Goal: Transaction & Acquisition: Purchase product/service

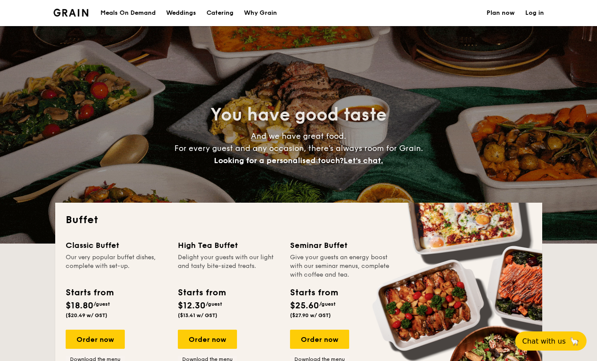
select select
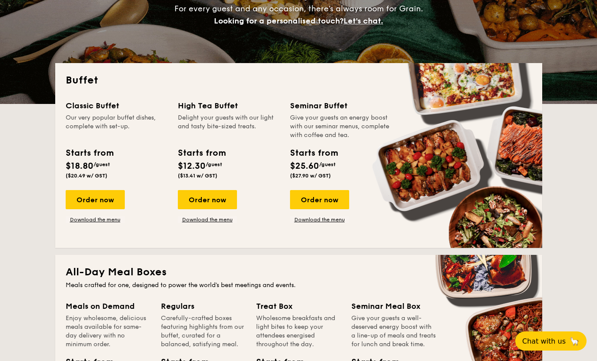
scroll to position [142, 0]
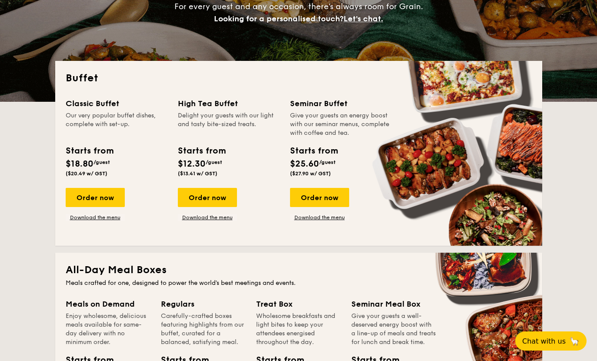
click at [312, 190] on div "Order now" at bounding box center [319, 197] width 59 height 19
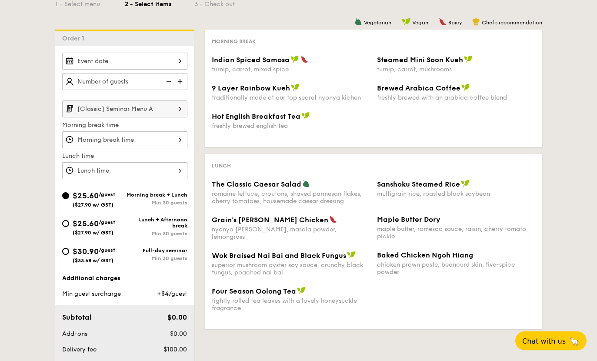
scroll to position [184, 0]
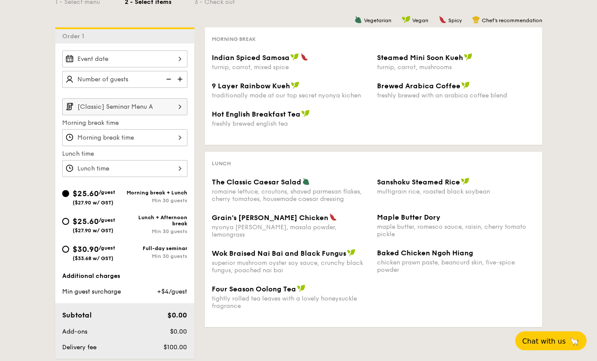
click at [67, 252] on input "$30.90 /guest ($33.68 w/ GST) Full-day seminar Min 30 guests" at bounding box center [65, 249] width 7 height 7
radio input "true"
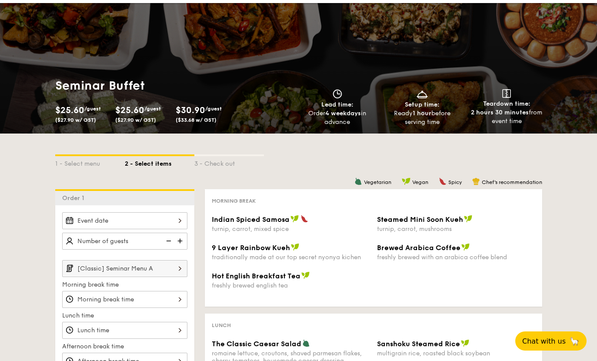
scroll to position [24, 0]
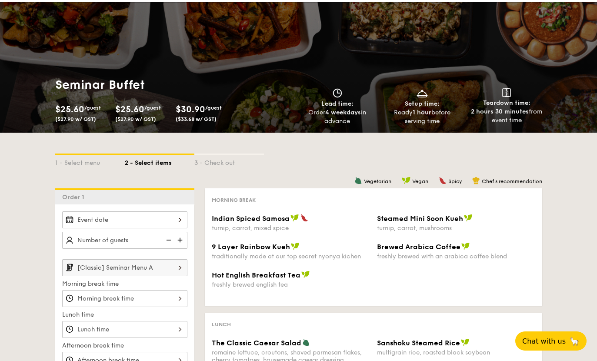
select select
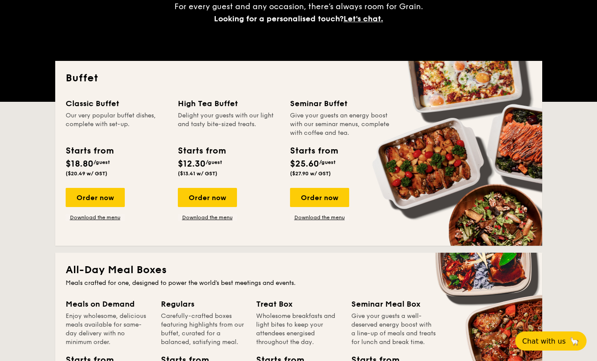
scroll to position [155, 0]
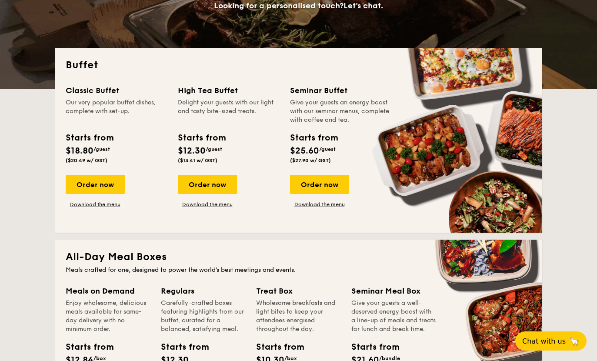
click at [85, 184] on div "Order now" at bounding box center [95, 184] width 59 height 19
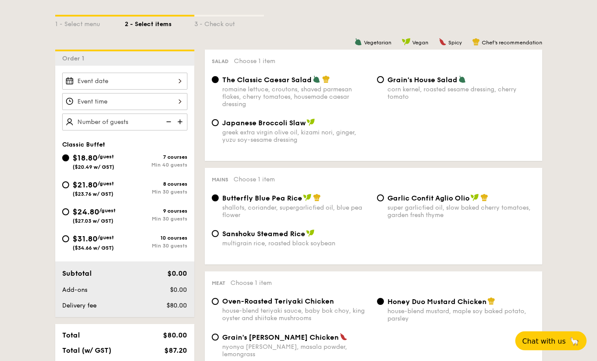
scroll to position [196, 0]
click at [65, 215] on input "$24.80 /guest ($27.03 w/ GST) 9 courses Min 30 guests" at bounding box center [65, 211] width 7 height 7
radio input "true"
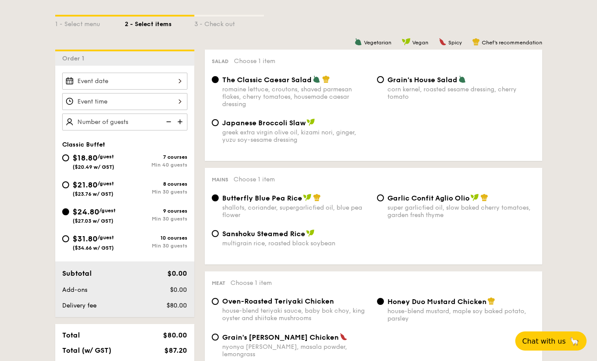
radio input "true"
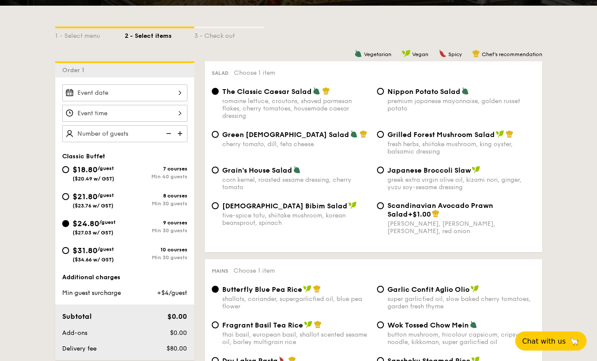
scroll to position [190, 0]
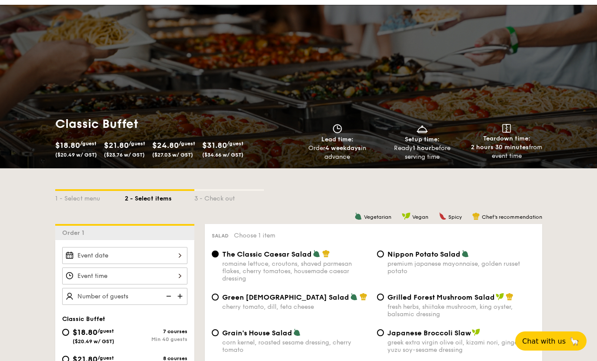
select select
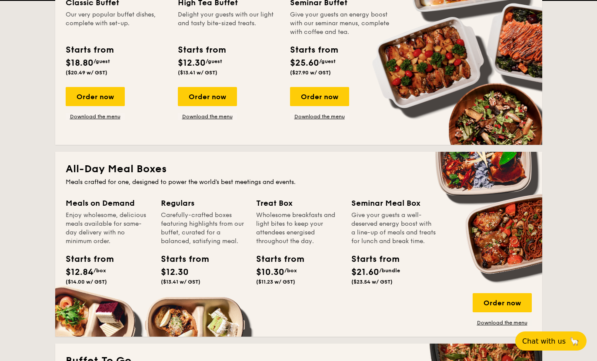
scroll to position [244, 0]
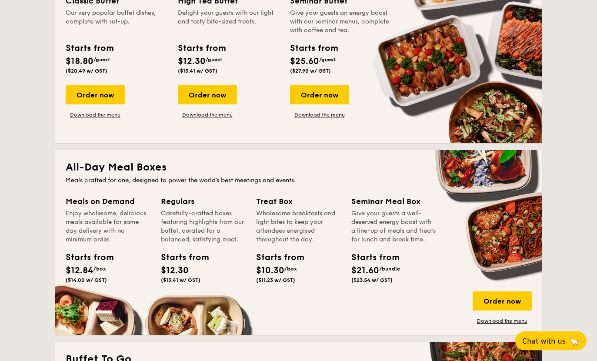
click at [515, 298] on div "Order now" at bounding box center [502, 301] width 59 height 19
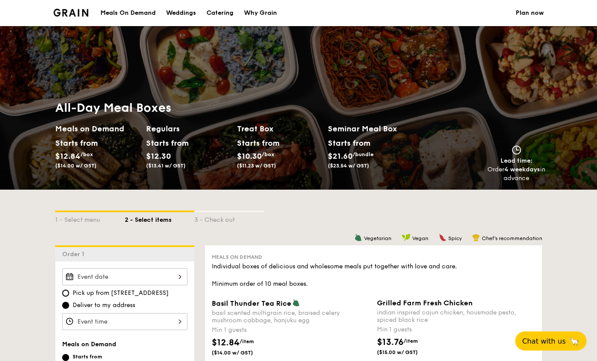
select select
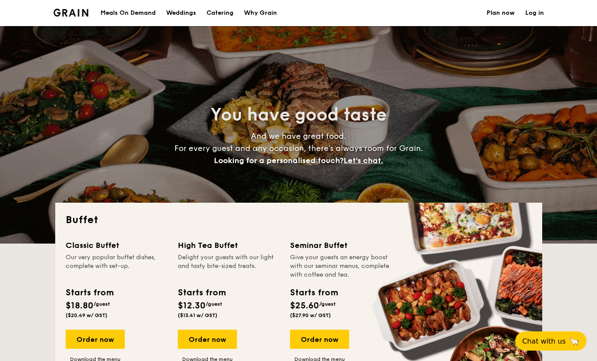
select select
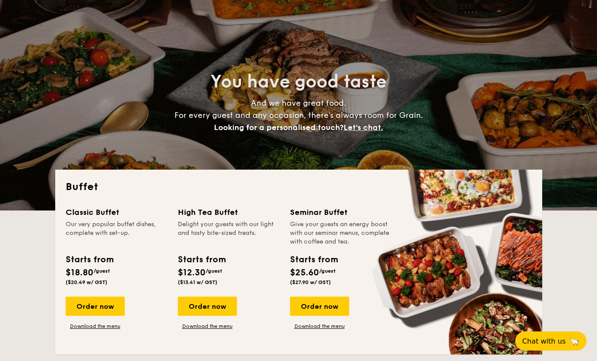
scroll to position [34, 0]
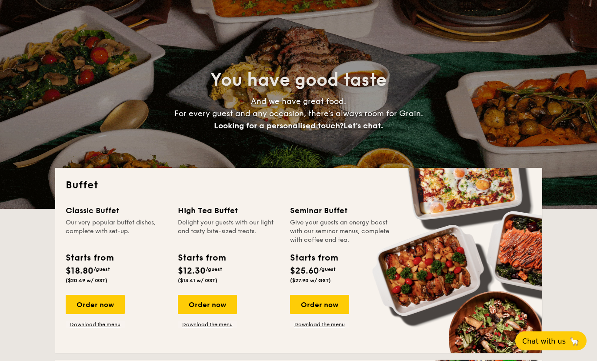
click at [114, 306] on div "Order now" at bounding box center [95, 304] width 59 height 19
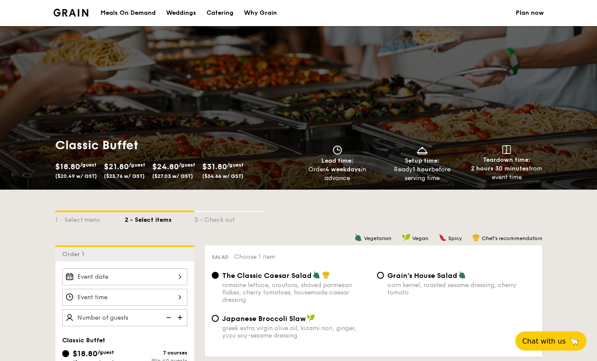
click at [91, 208] on div "1 - Select menu 2 - Select items 3 - Check out" at bounding box center [298, 218] width 487 height 56
select select
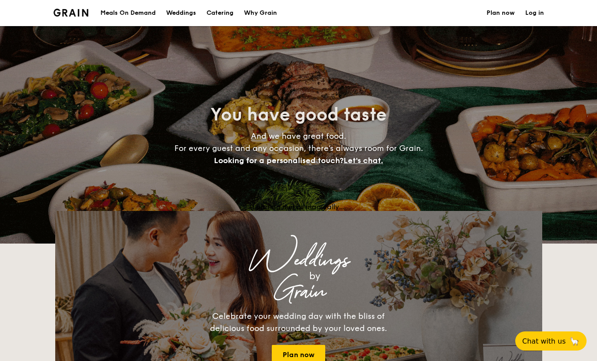
scroll to position [70, 0]
select select
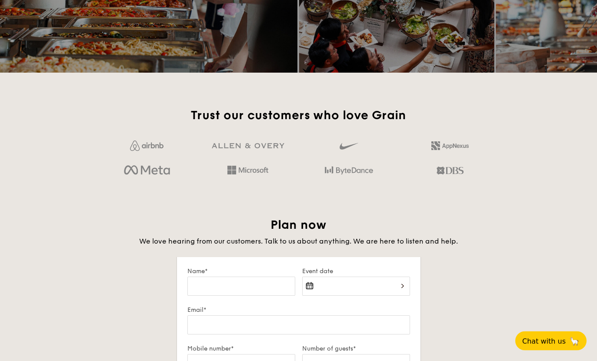
scroll to position [521, 0]
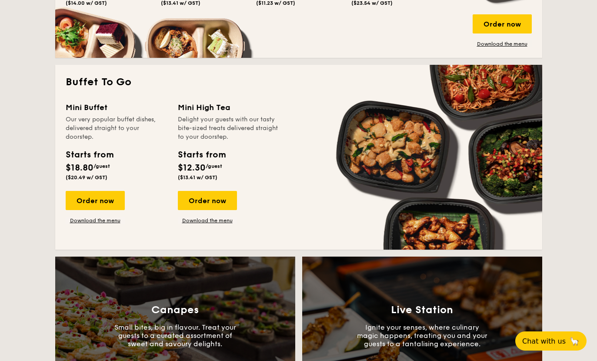
click at [80, 199] on div "Order now" at bounding box center [95, 200] width 59 height 19
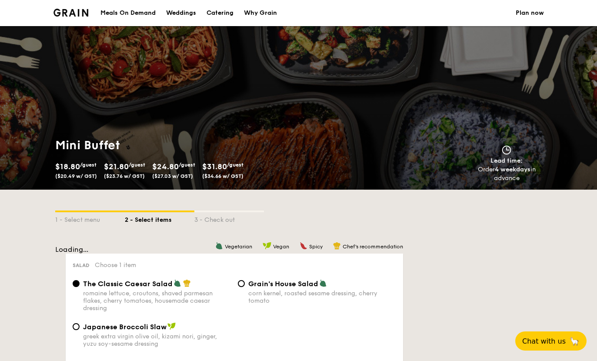
click at [76, 213] on div "1 - Select menu" at bounding box center [90, 218] width 70 height 12
select select
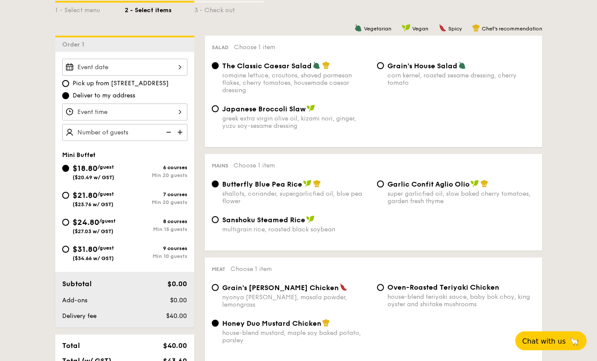
scroll to position [210, 0]
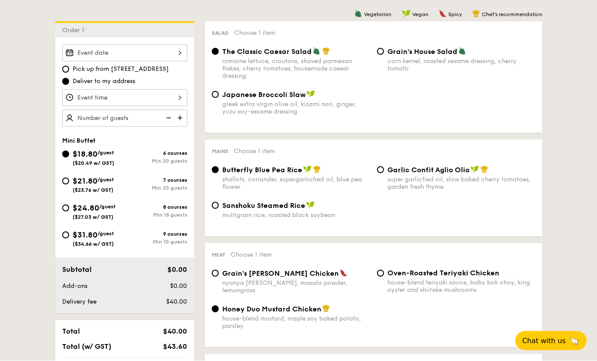
click at [62, 240] on div "$31.80 /guest ($34.66 w/ GST)" at bounding box center [93, 238] width 63 height 18
click at [62, 239] on input "$31.80 /guest ($34.66 w/ GST) 9 courses Min 10 guests" at bounding box center [65, 235] width 7 height 7
radio input "true"
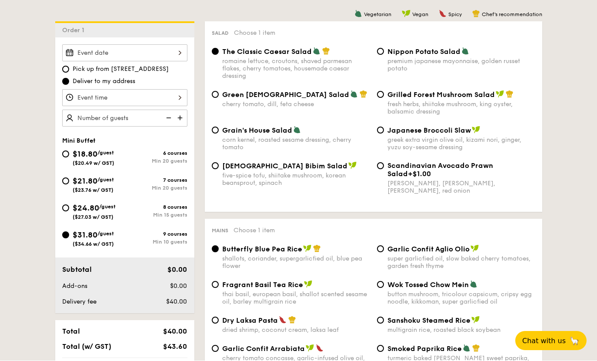
radio input "true"
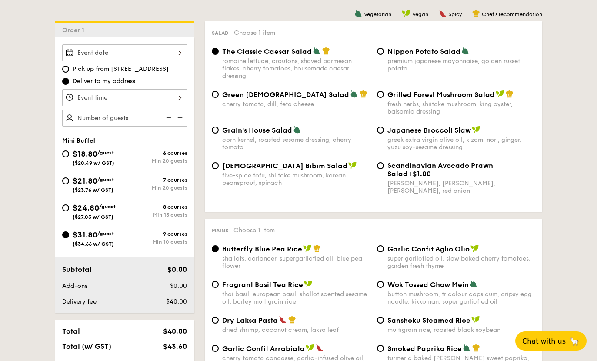
click at [67, 207] on input "$24.80 /guest ($27.03 w/ GST) 8 courses Min 15 guests" at bounding box center [65, 207] width 7 height 7
radio input "true"
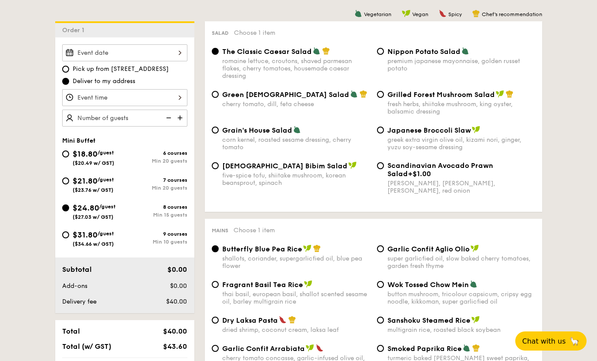
radio input "true"
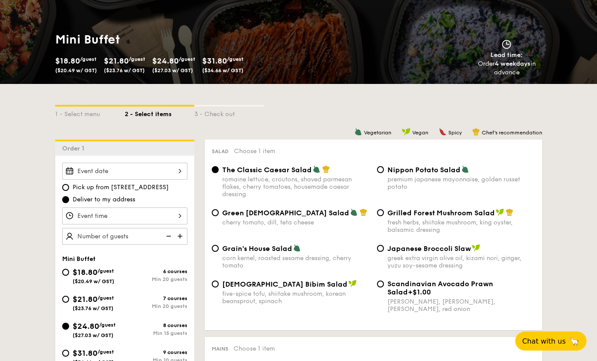
scroll to position [0, 0]
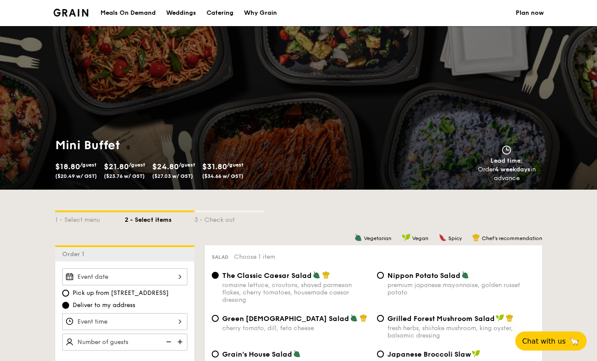
select select
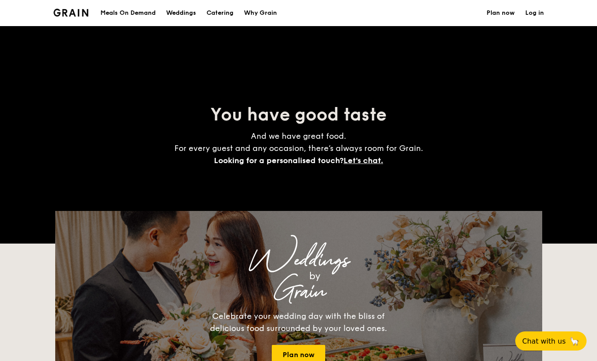
scroll to position [556, 0]
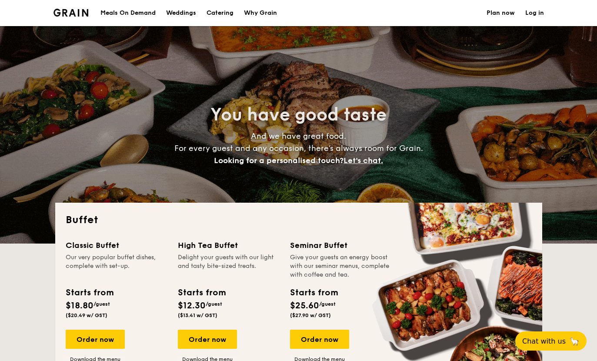
select select
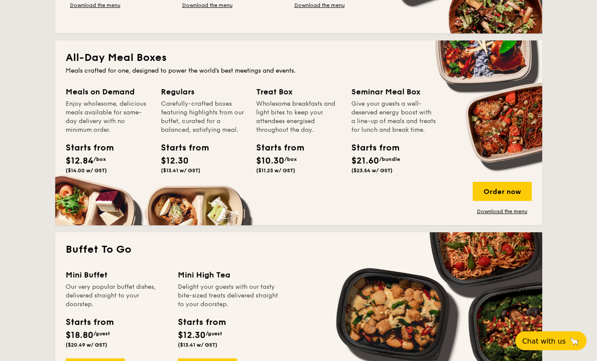
scroll to position [354, 0]
click at [493, 198] on div "Order now" at bounding box center [502, 191] width 59 height 19
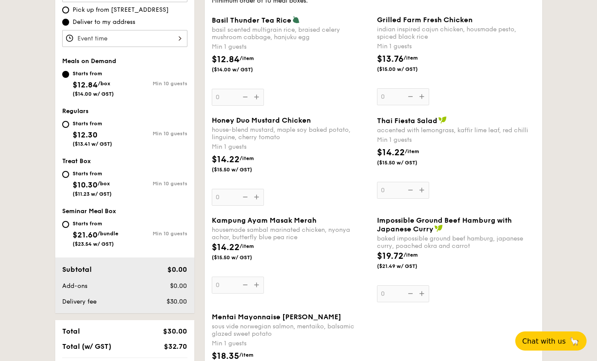
scroll to position [269, 0]
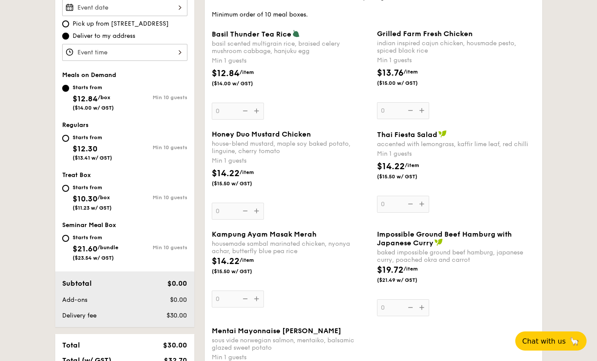
click at [423, 142] on div "Thai Fiesta Salad accented with lemongrass, kaffir lime leaf, red chilli" at bounding box center [456, 139] width 158 height 18
click at [423, 196] on input "0" at bounding box center [403, 204] width 52 height 17
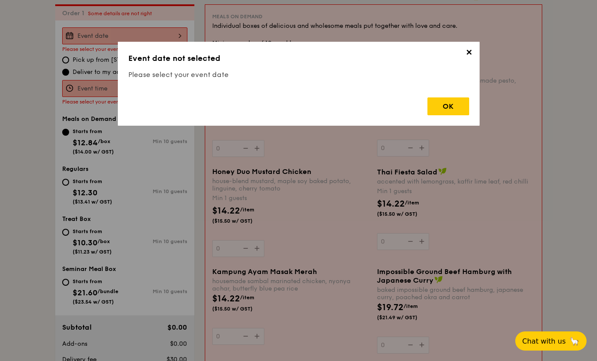
scroll to position [232, 0]
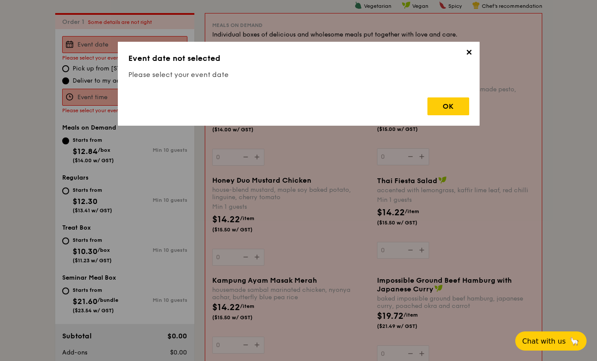
click at [470, 53] on span "✕" at bounding box center [469, 54] width 12 height 12
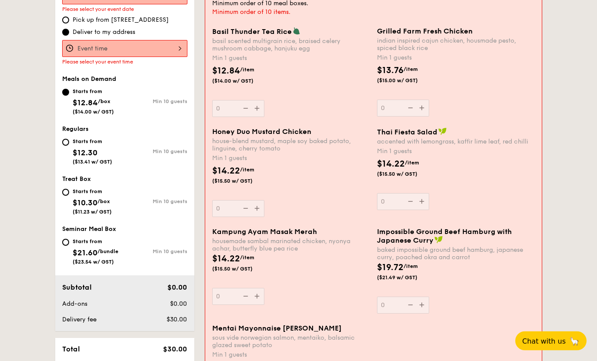
scroll to position [276, 0]
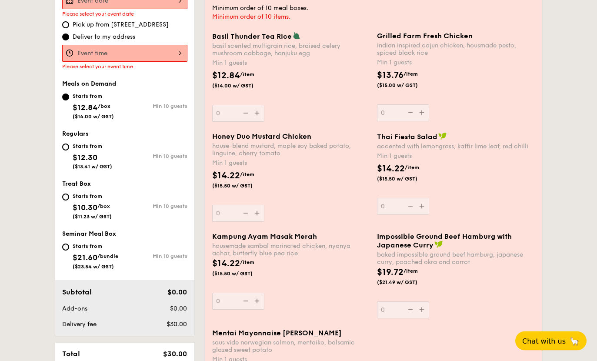
click at [513, 146] on div "accented with lemongrass, kaffir lime leaf, red chilli" at bounding box center [456, 146] width 158 height 7
click at [429, 198] on input "0" at bounding box center [403, 206] width 52 height 17
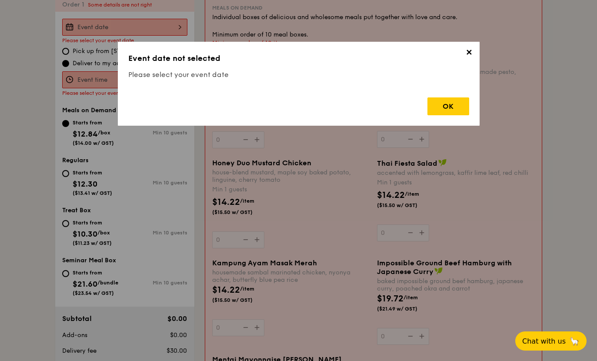
scroll to position [232, 0]
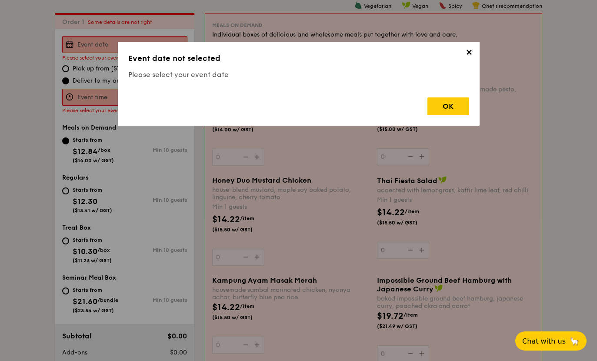
click at [473, 49] on span "✕" at bounding box center [469, 54] width 12 height 12
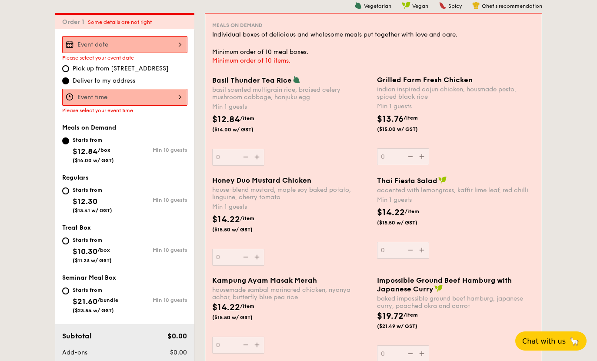
click at [396, 184] on span "Thai Fiesta Salad" at bounding box center [407, 181] width 60 height 8
click at [396, 242] on input "0" at bounding box center [403, 250] width 52 height 17
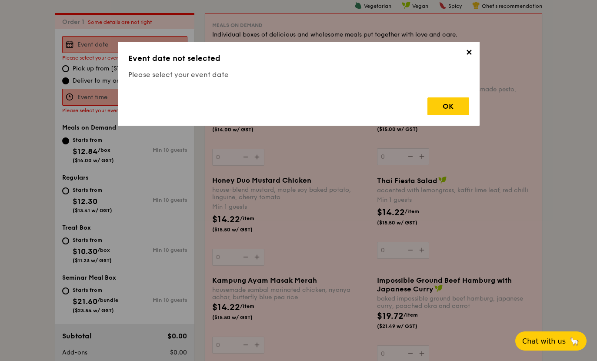
click at [465, 57] on span "✕" at bounding box center [469, 54] width 12 height 12
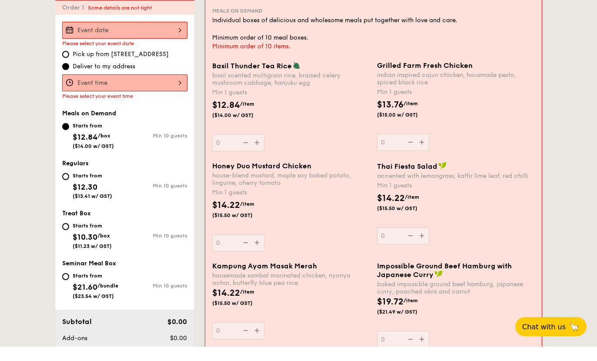
select select
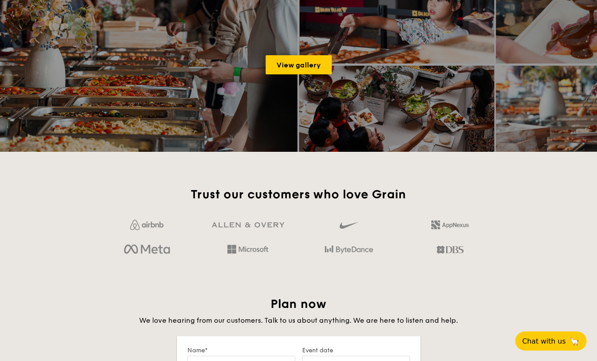
scroll to position [1175, 0]
